Goal: Task Accomplishment & Management: Manage account settings

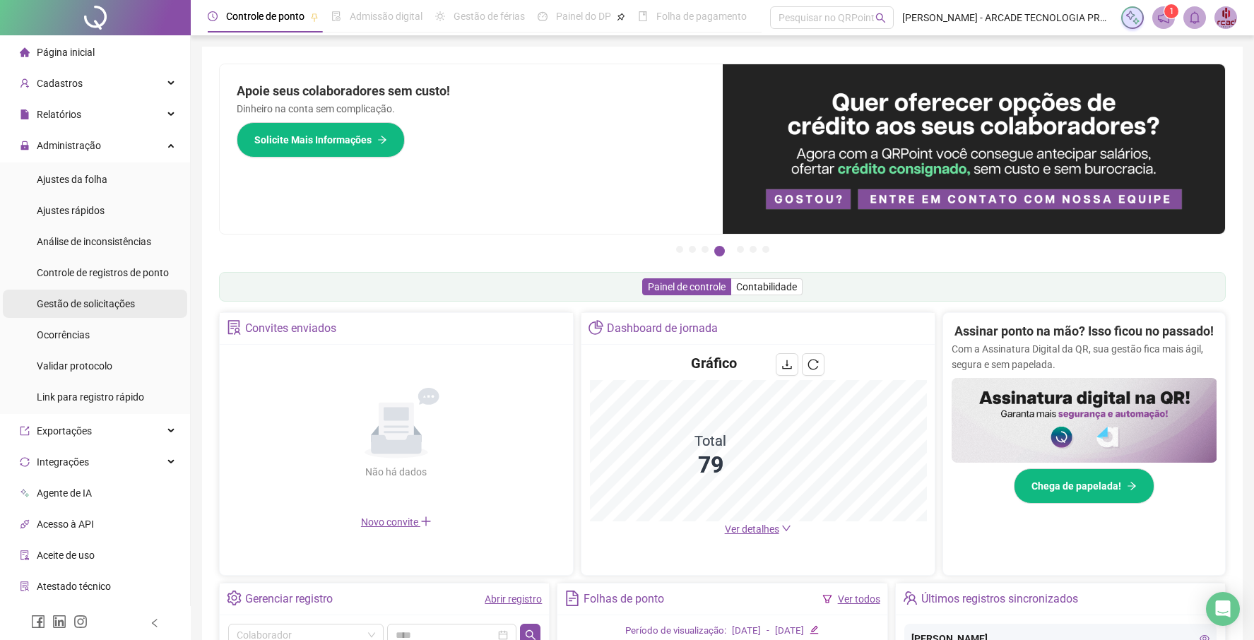
click at [110, 305] on span "Gestão de solicitações" at bounding box center [86, 303] width 98 height 11
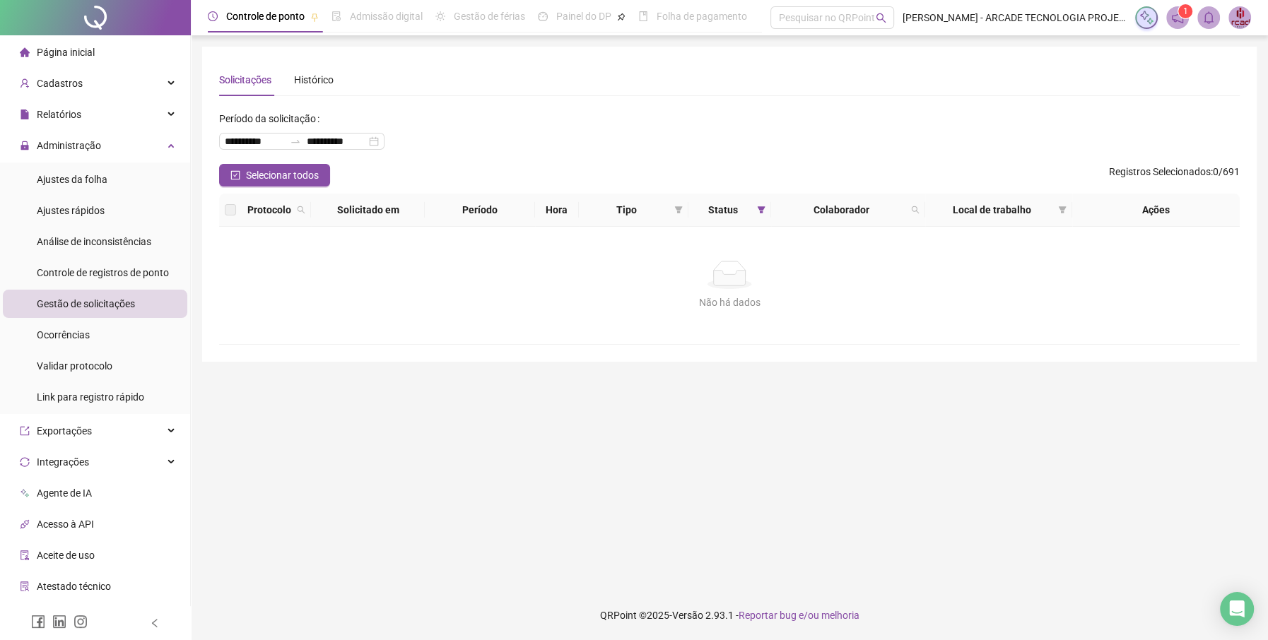
click at [93, 45] on div "Página inicial" at bounding box center [57, 52] width 75 height 28
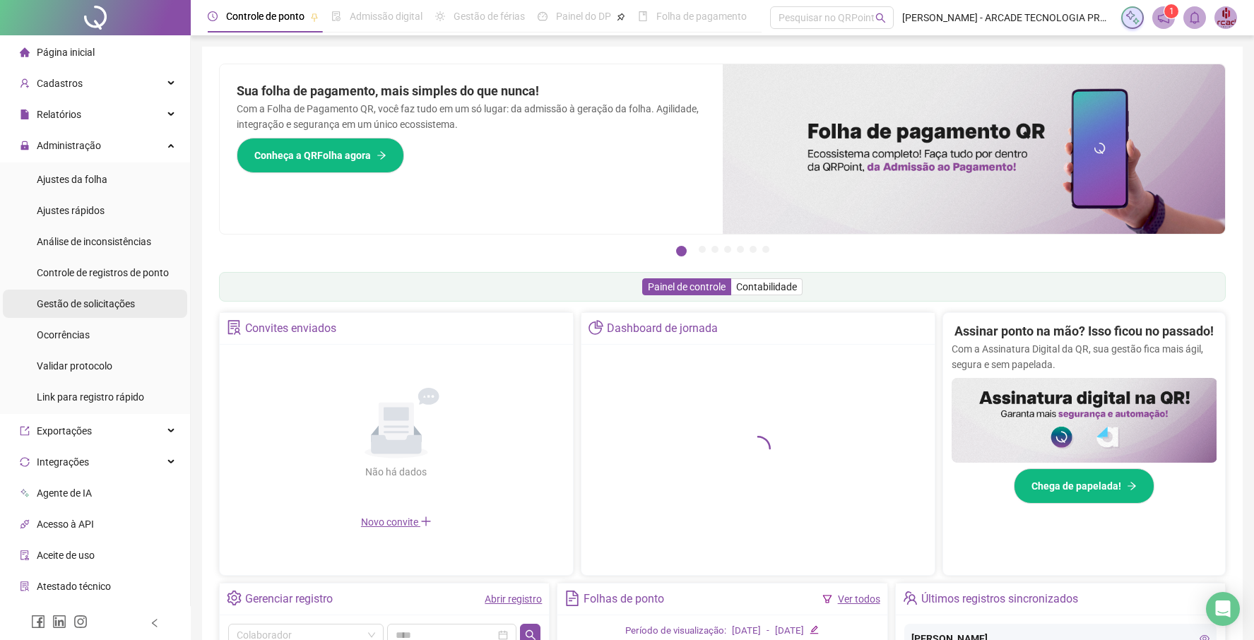
click at [131, 307] on span "Gestão de solicitações" at bounding box center [86, 303] width 98 height 11
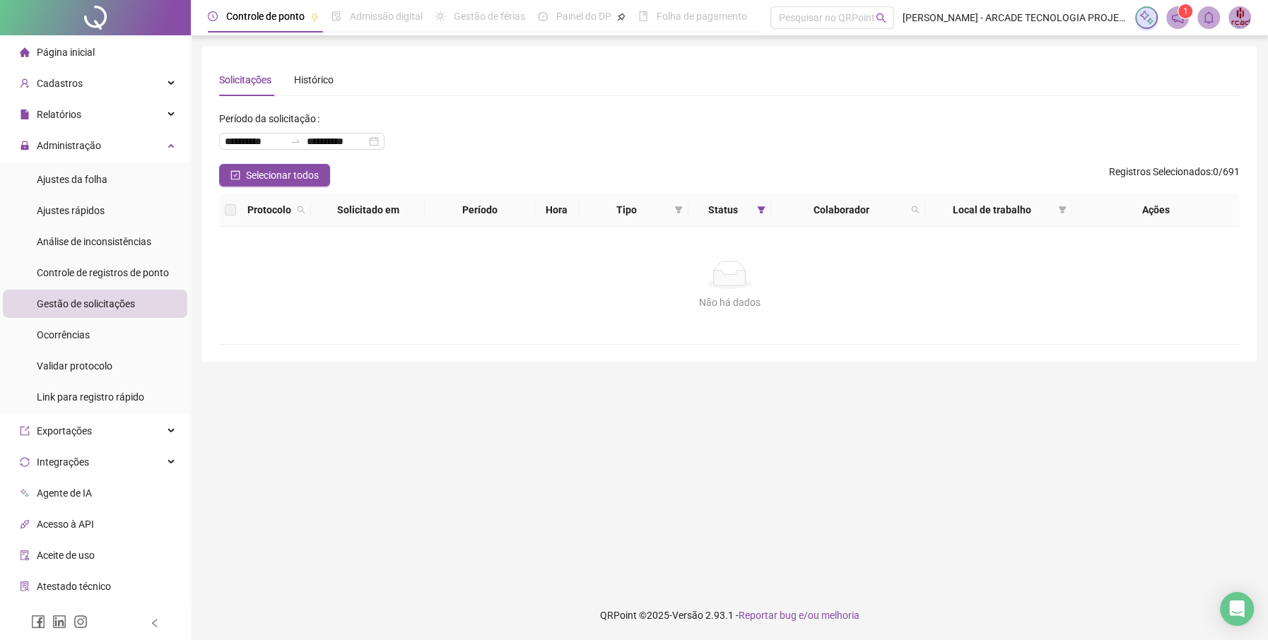
click at [83, 55] on span "Página inicial" at bounding box center [66, 52] width 58 height 11
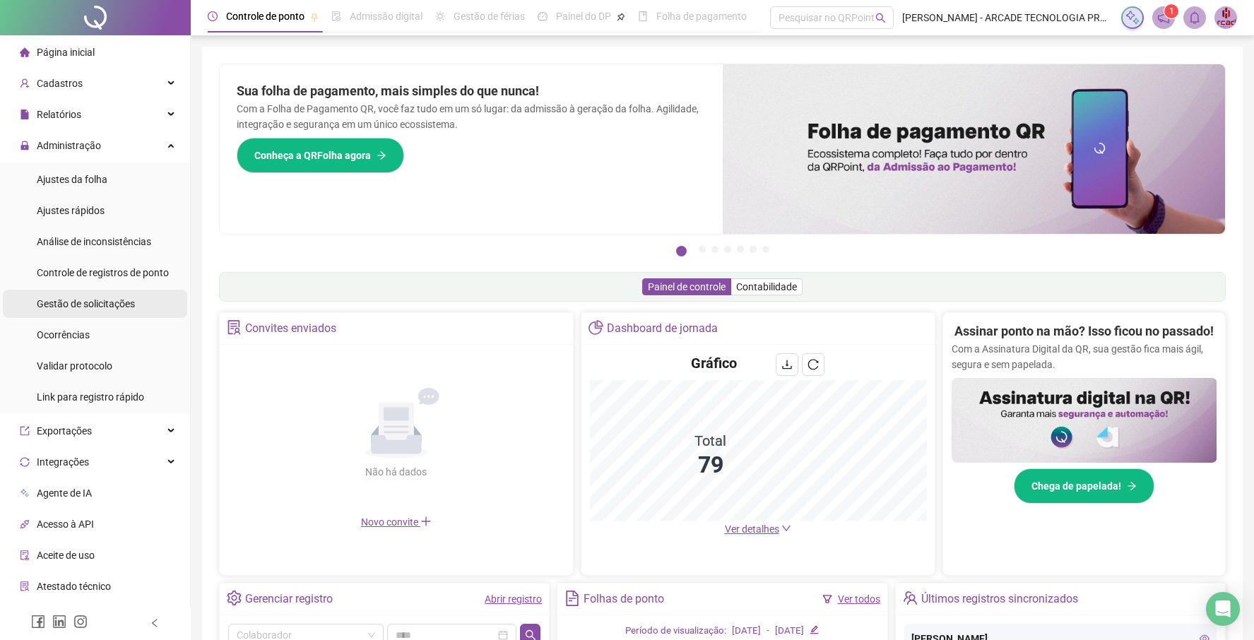
click at [116, 306] on span "Gestão de solicitações" at bounding box center [86, 303] width 98 height 11
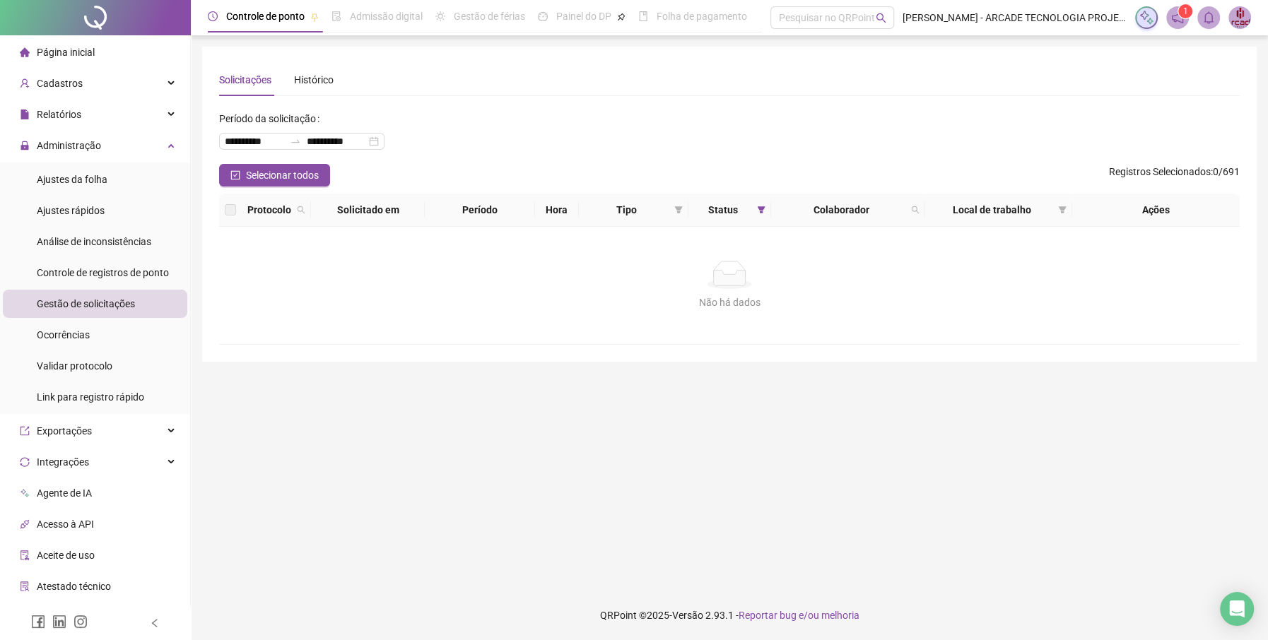
click at [83, 53] on span "Página inicial" at bounding box center [66, 52] width 58 height 11
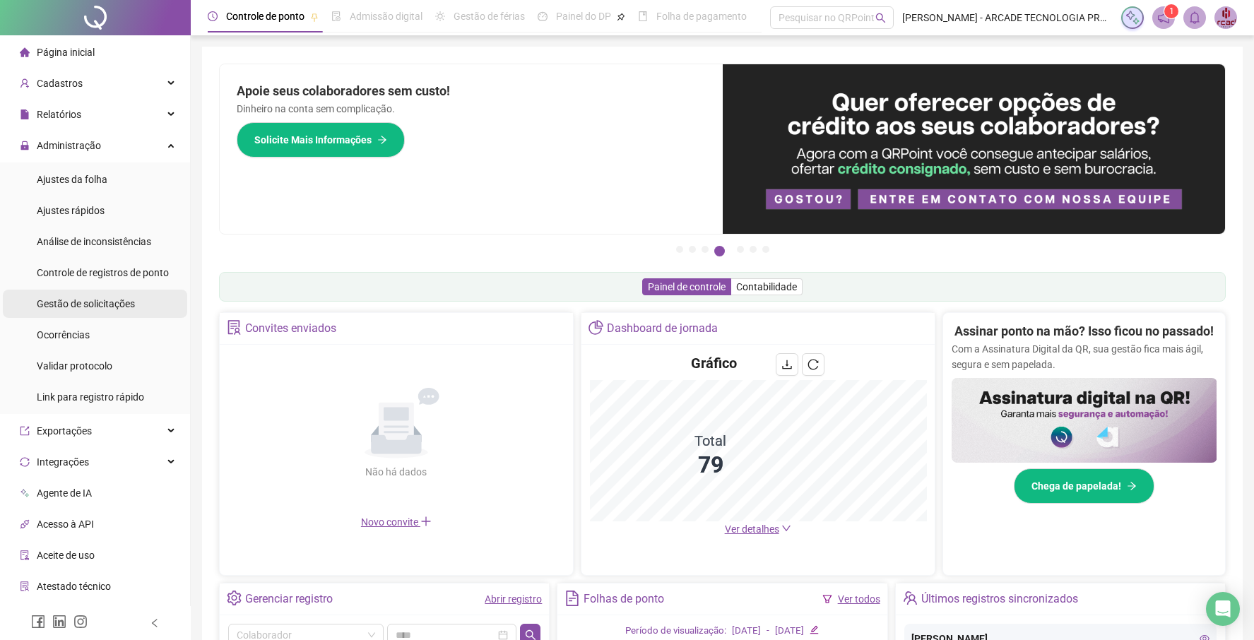
click at [105, 308] on span "Gestão de solicitações" at bounding box center [86, 303] width 98 height 11
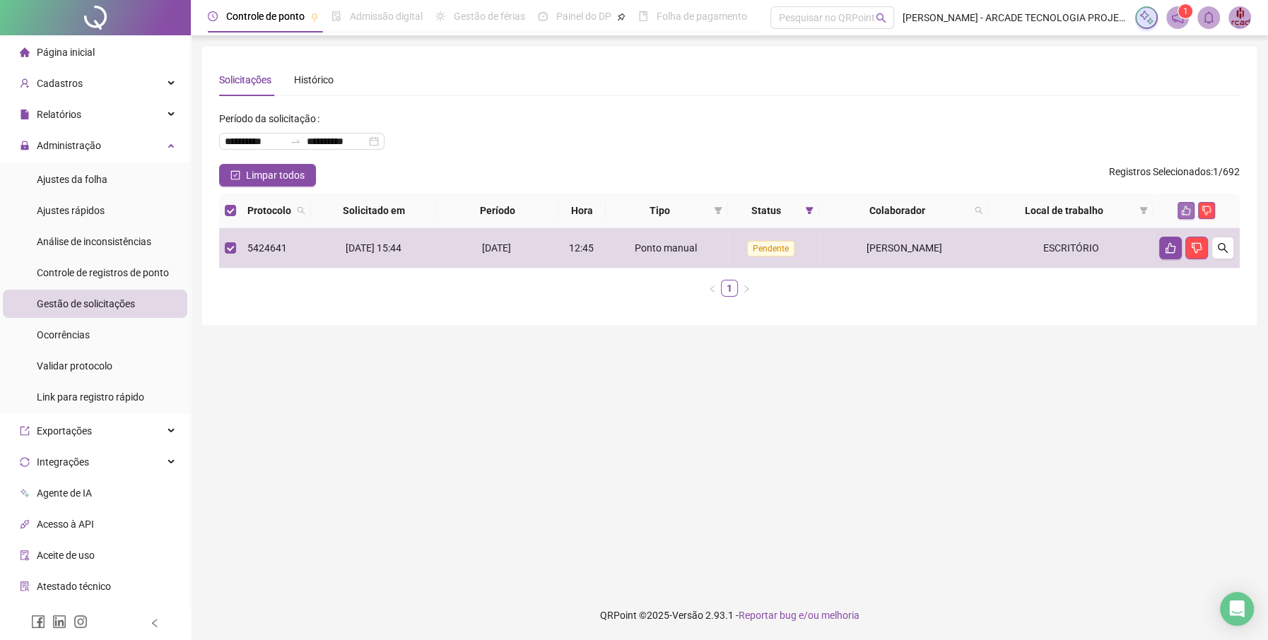
click at [1181, 216] on button "button" at bounding box center [1185, 210] width 17 height 17
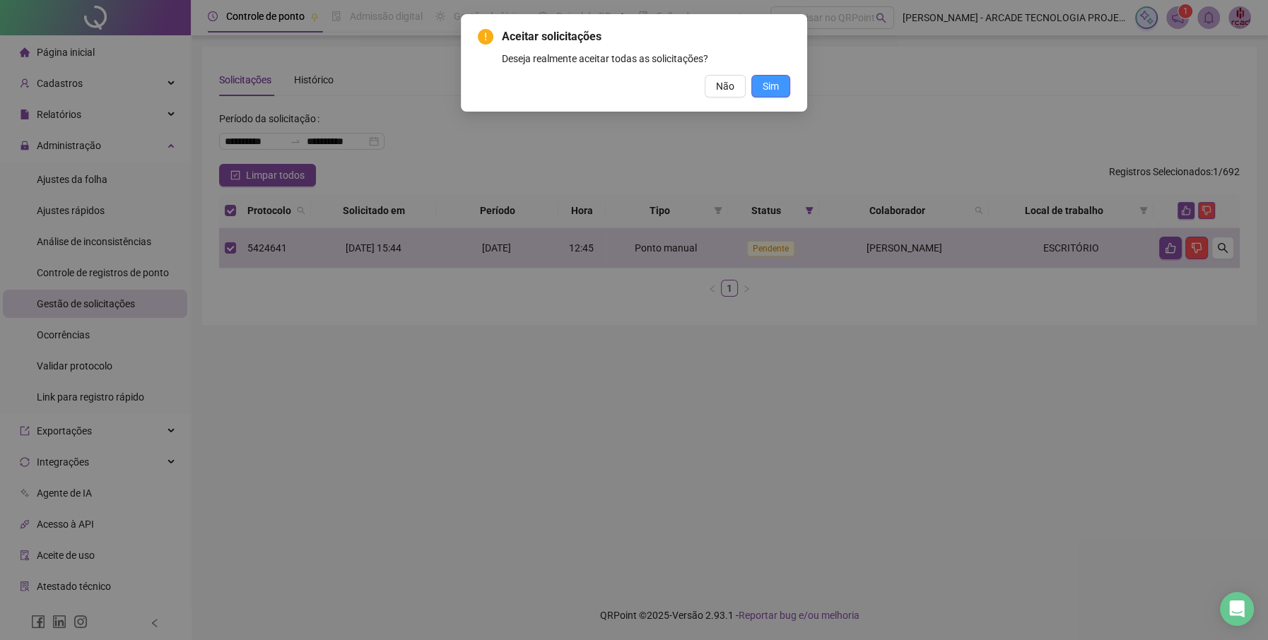
click at [773, 93] on span "Sim" at bounding box center [770, 86] width 16 height 16
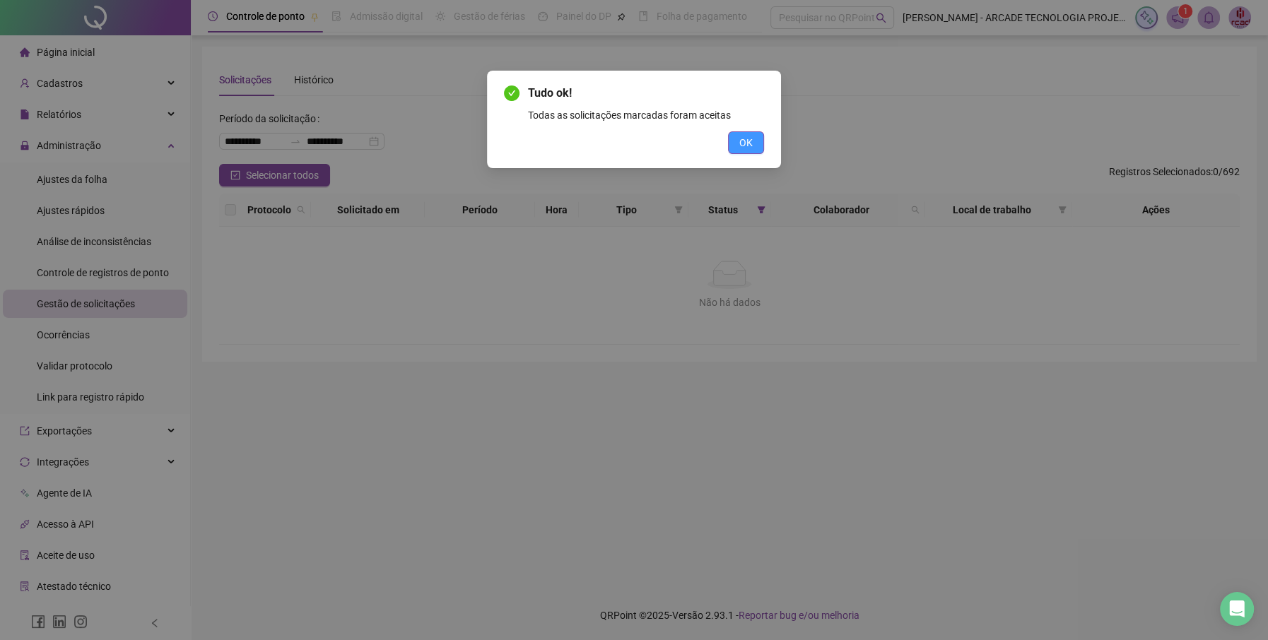
click at [753, 145] on button "OK" at bounding box center [746, 142] width 36 height 23
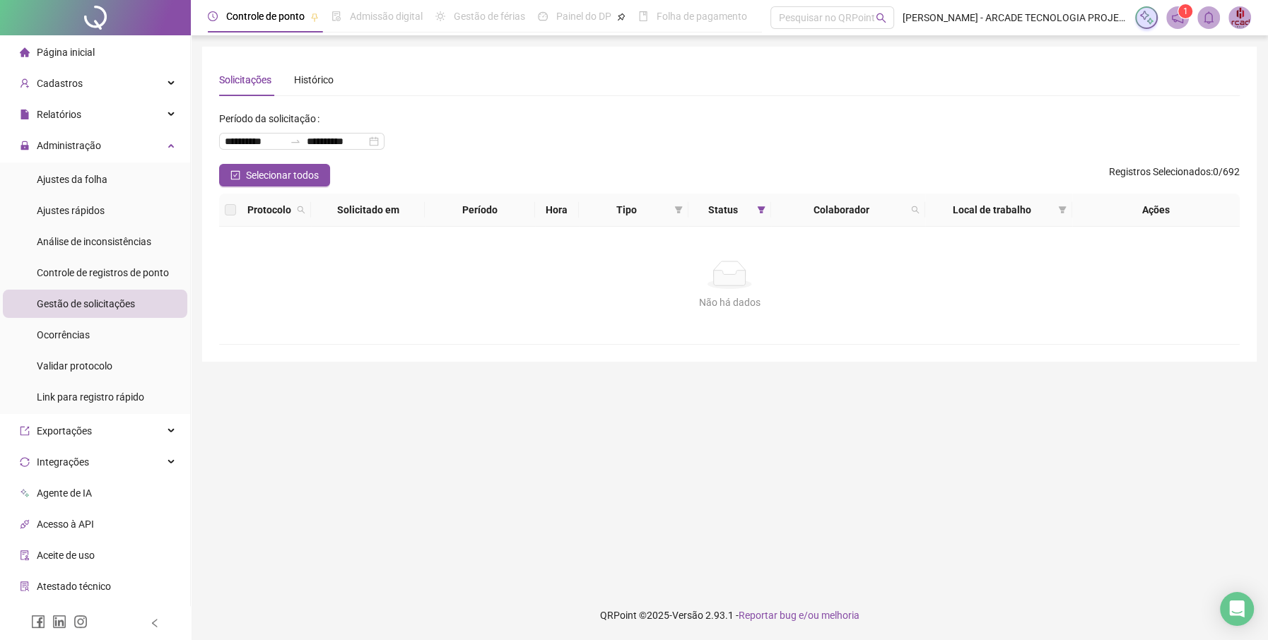
click at [61, 54] on span "Página inicial" at bounding box center [66, 52] width 58 height 11
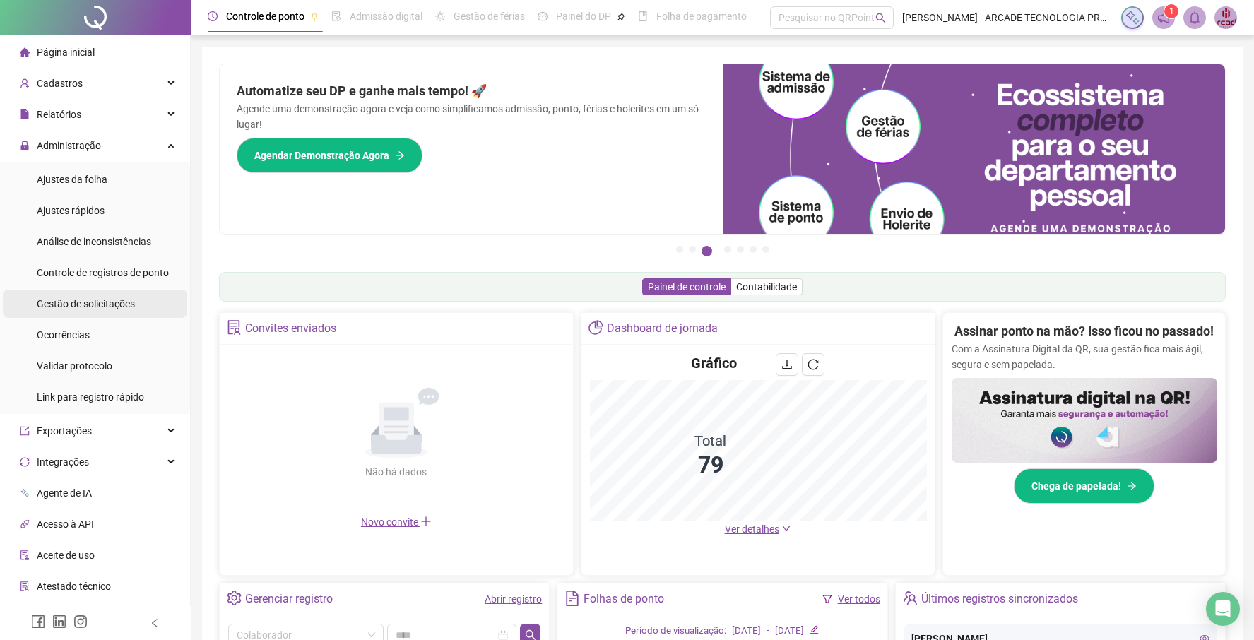
click at [93, 311] on div "Gestão de solicitações" at bounding box center [86, 304] width 98 height 28
